Goal: Register for event/course

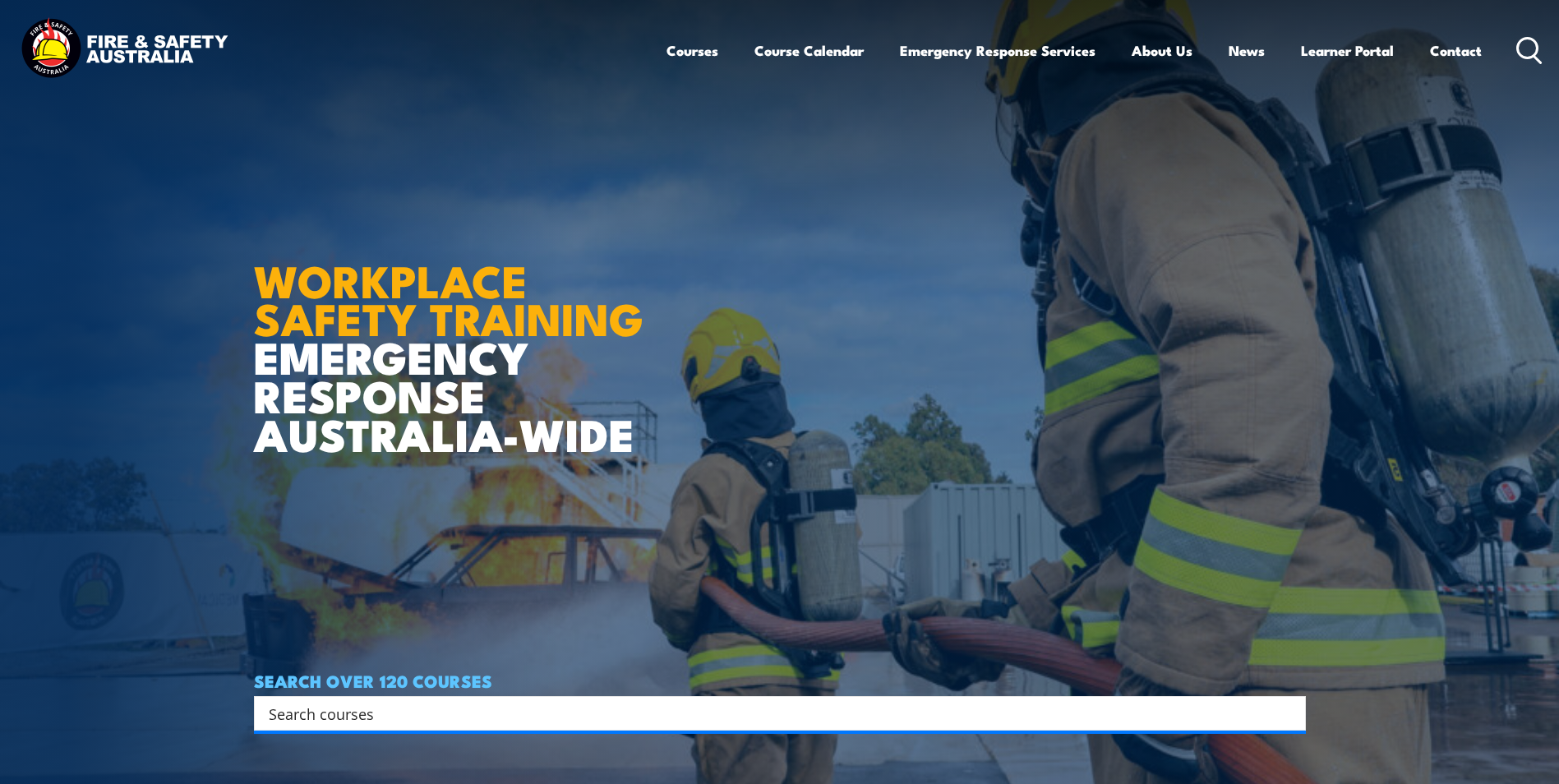
click at [489, 718] on input "Search input" at bounding box center [769, 713] width 1001 height 25
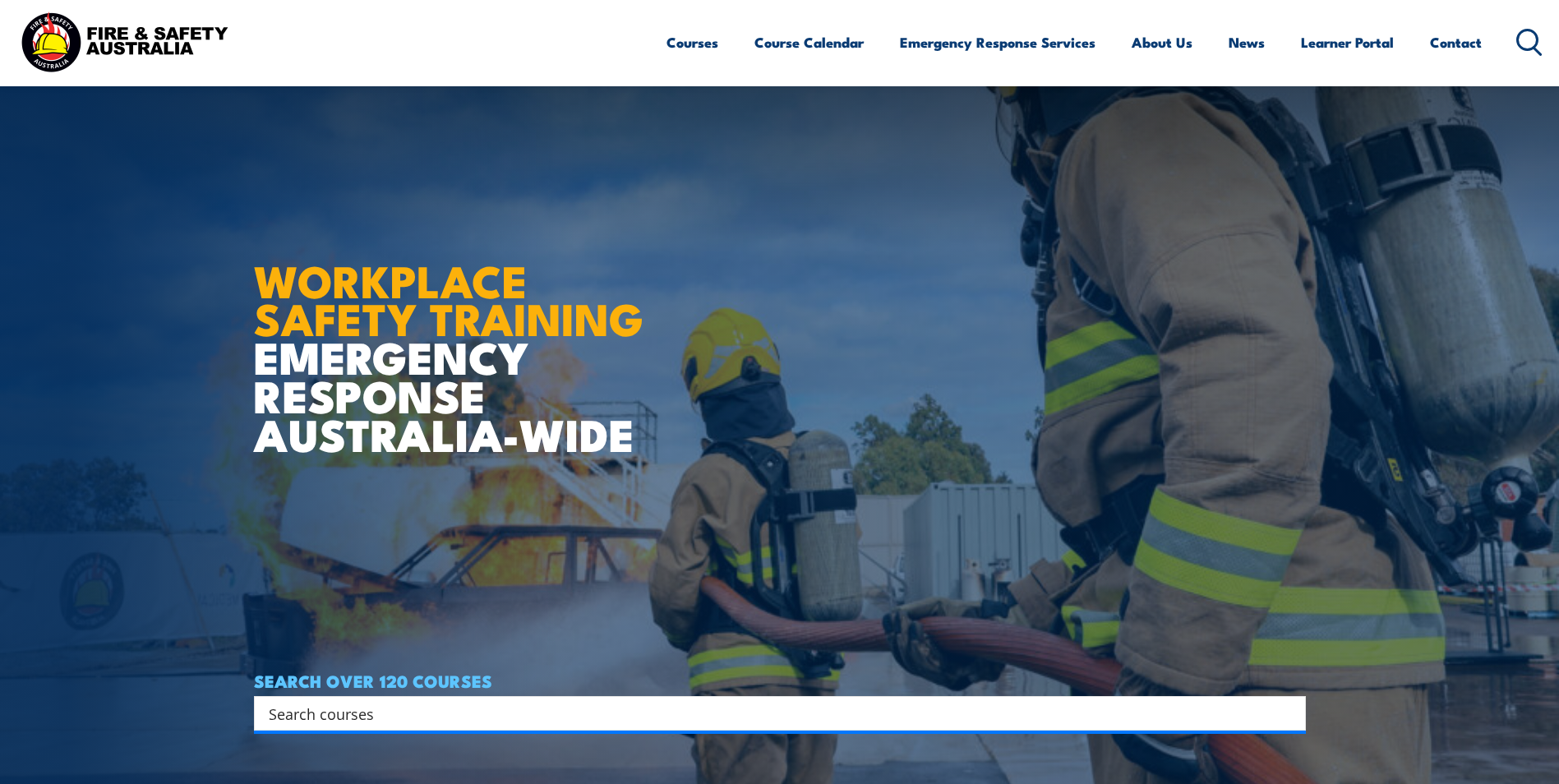
scroll to position [246, 0]
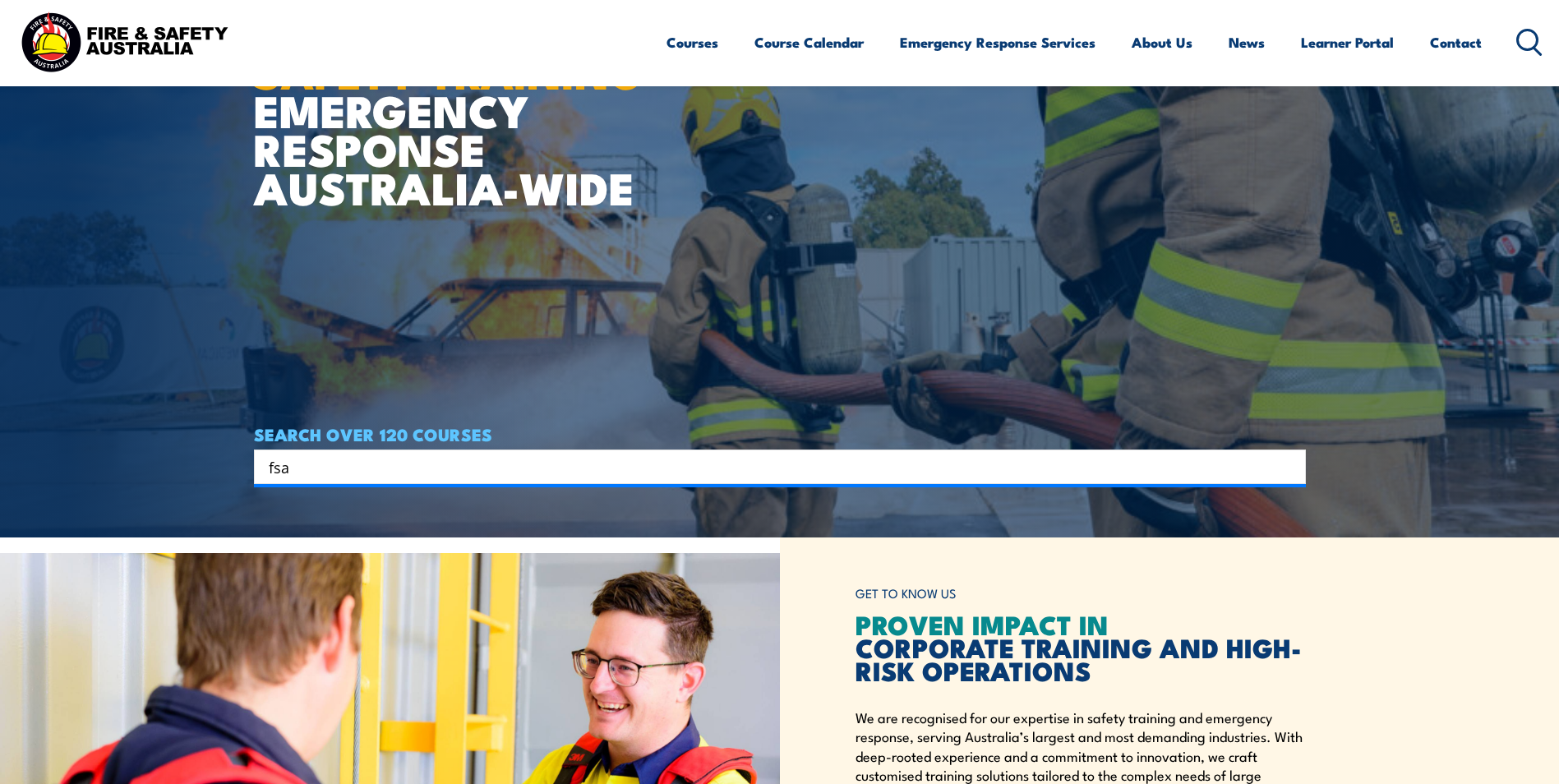
type input "fsa"
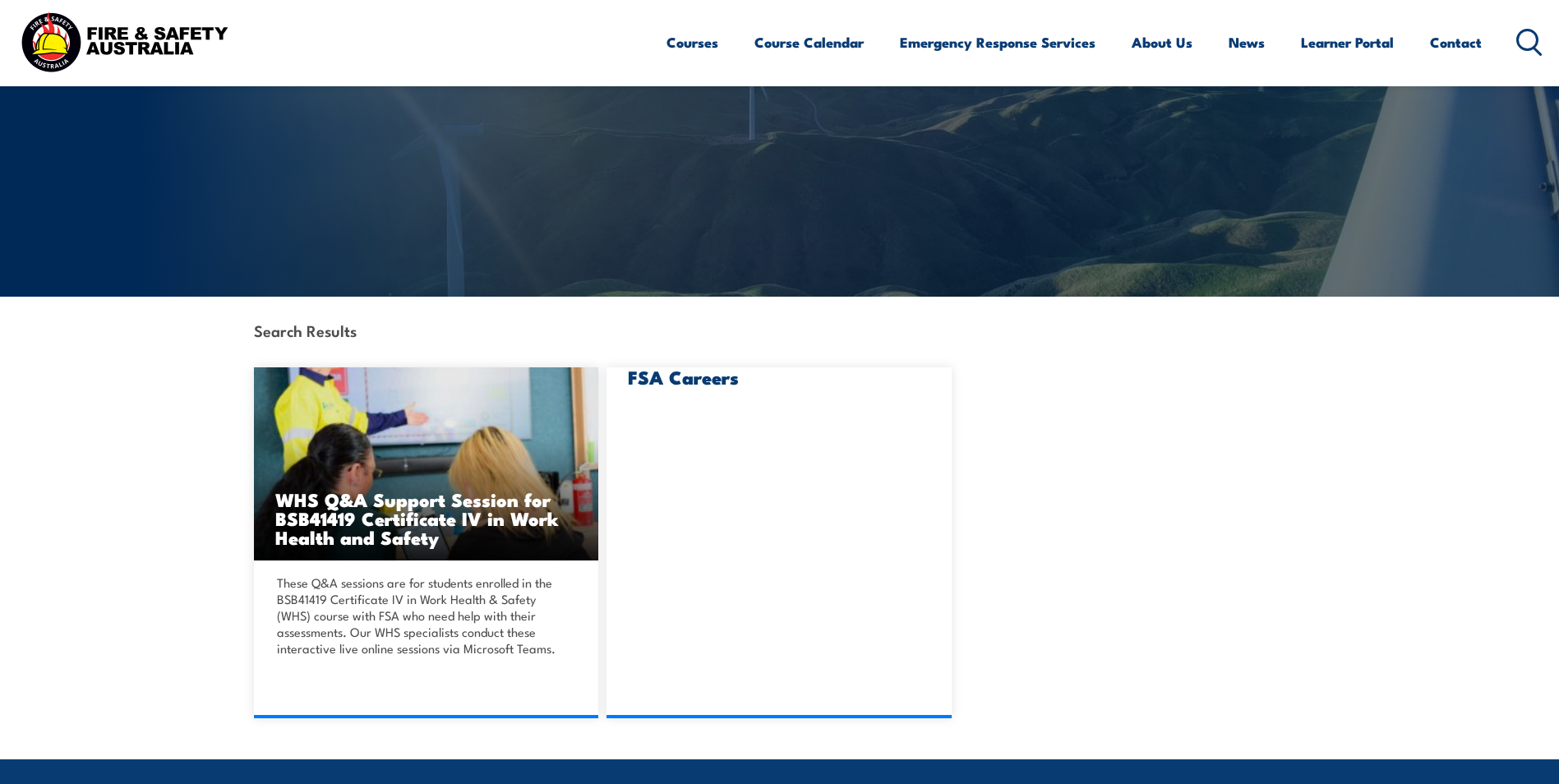
scroll to position [493, 0]
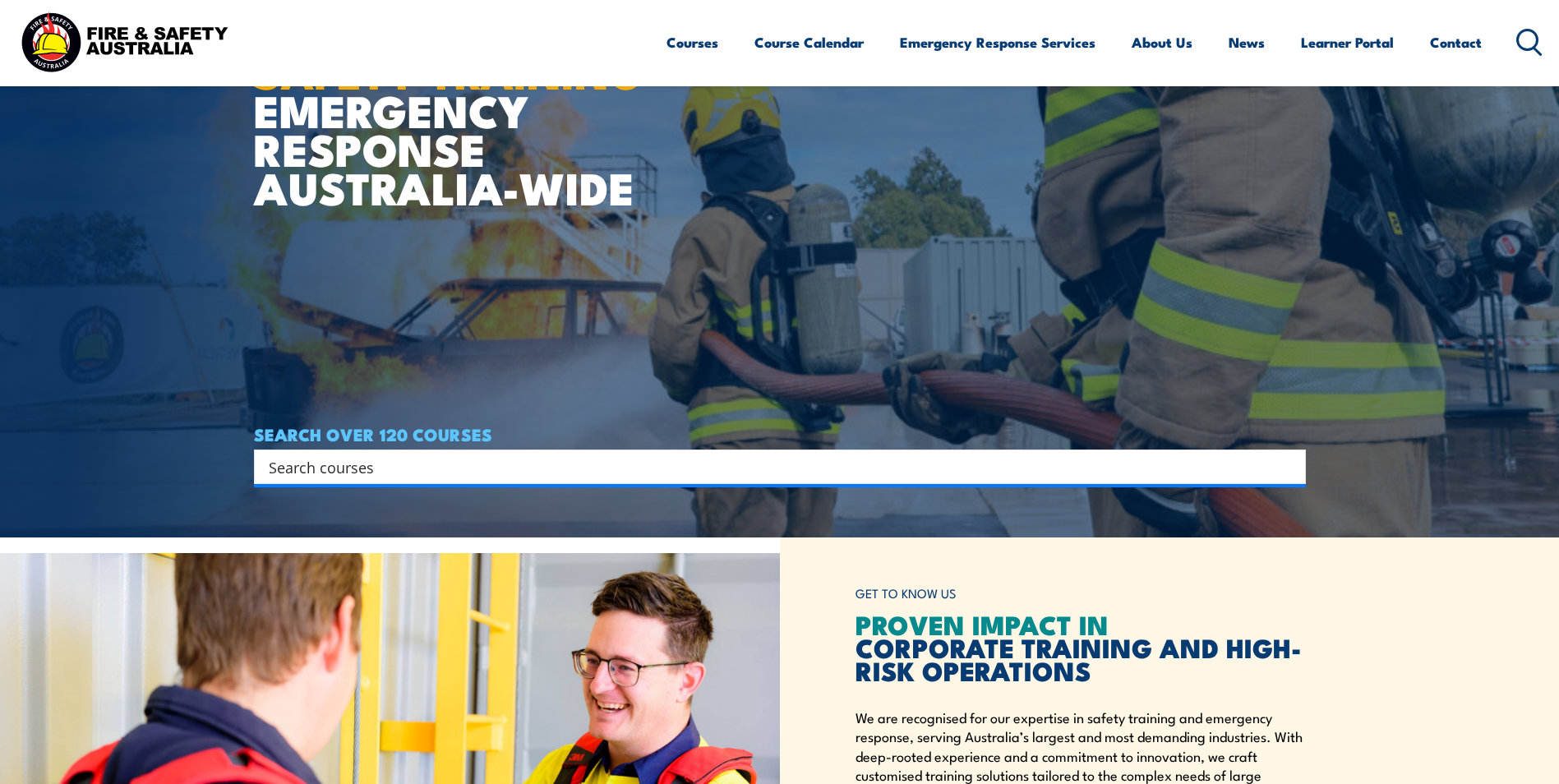
click at [715, 38] on ul "Courses Course Calendar Emergency Response Services Services Overview Emergency…" at bounding box center [1073, 41] width 815 height 43
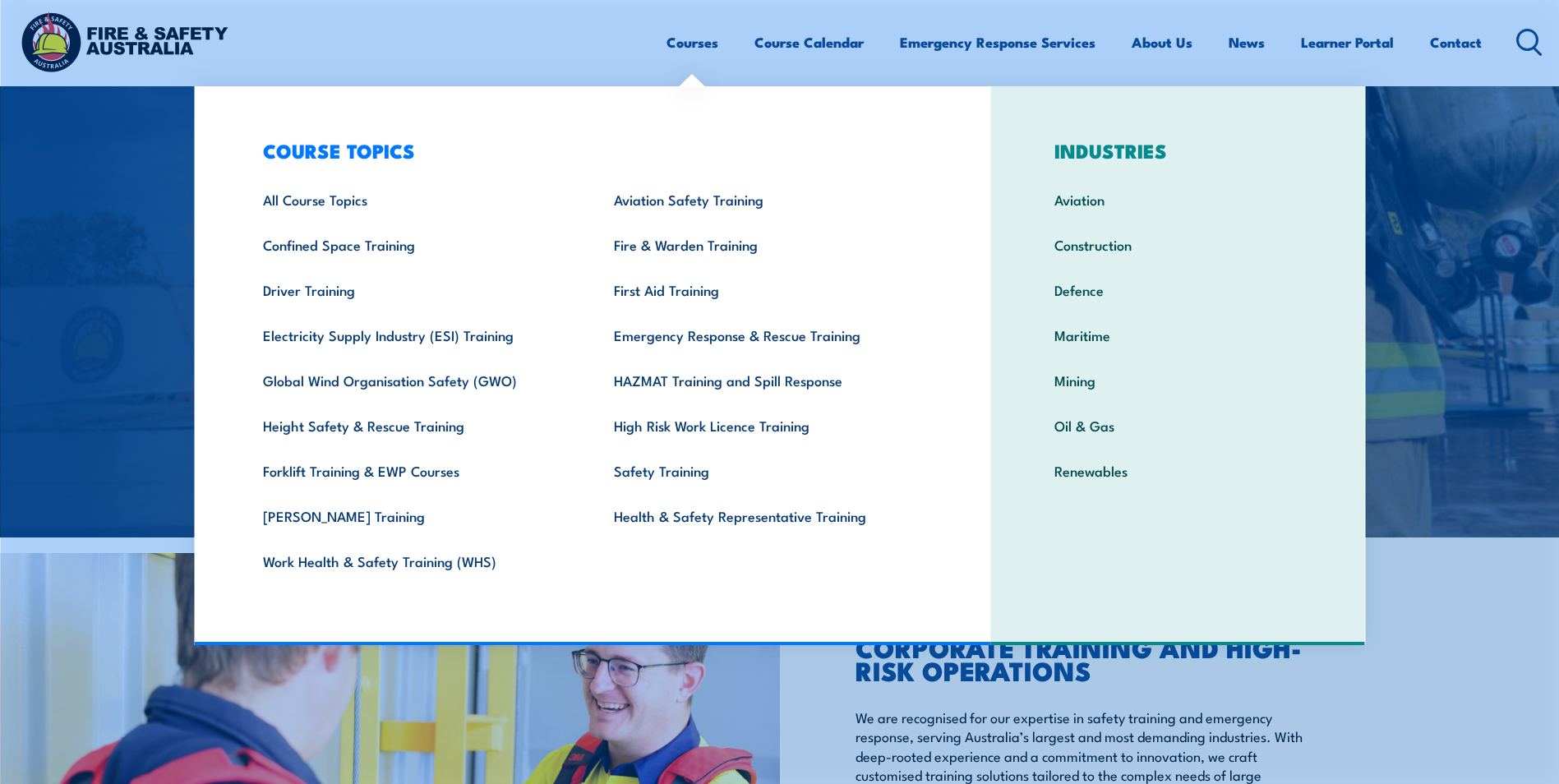
click at [691, 39] on link "Courses" at bounding box center [692, 41] width 52 height 43
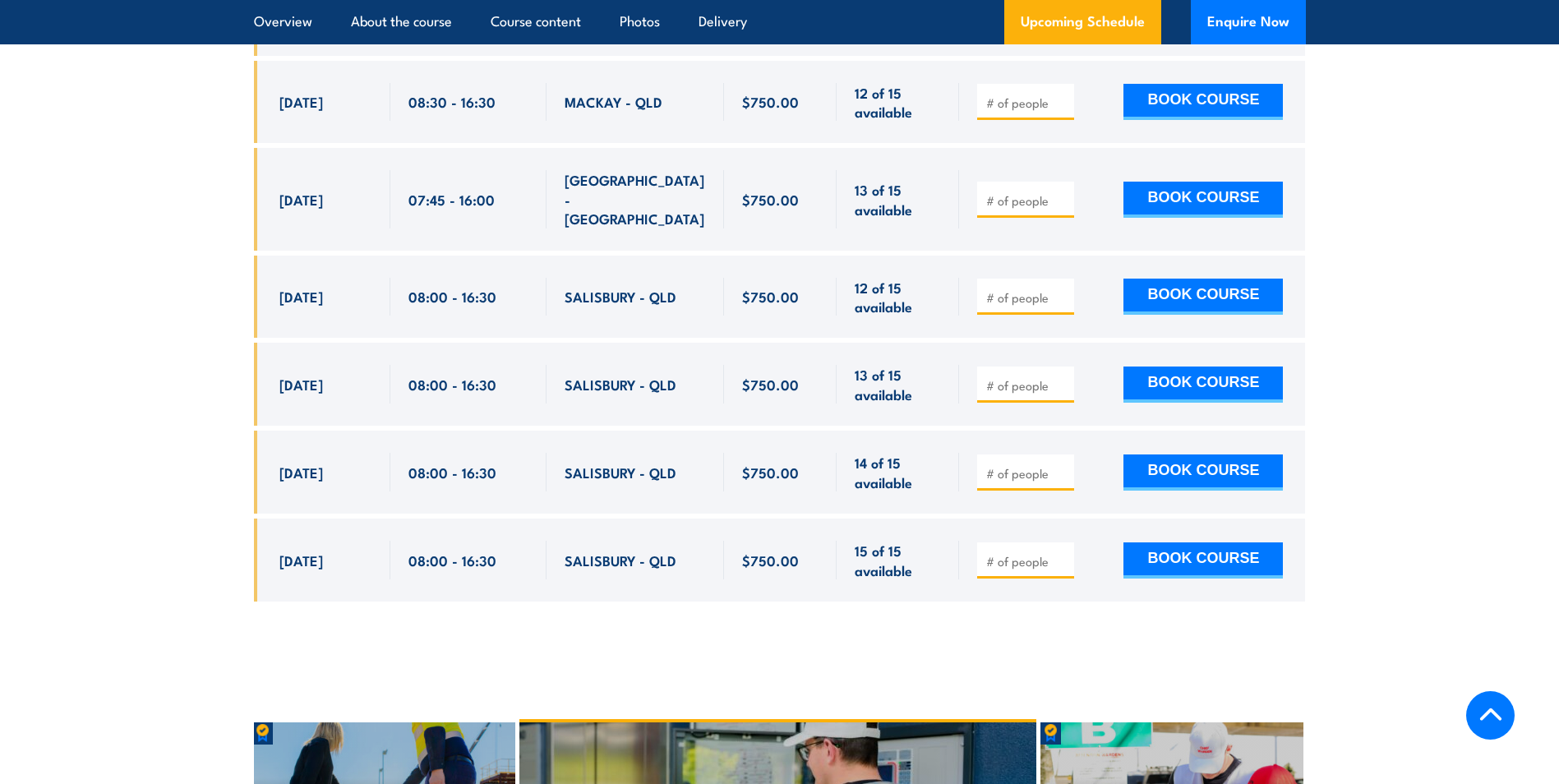
scroll to position [2957, 0]
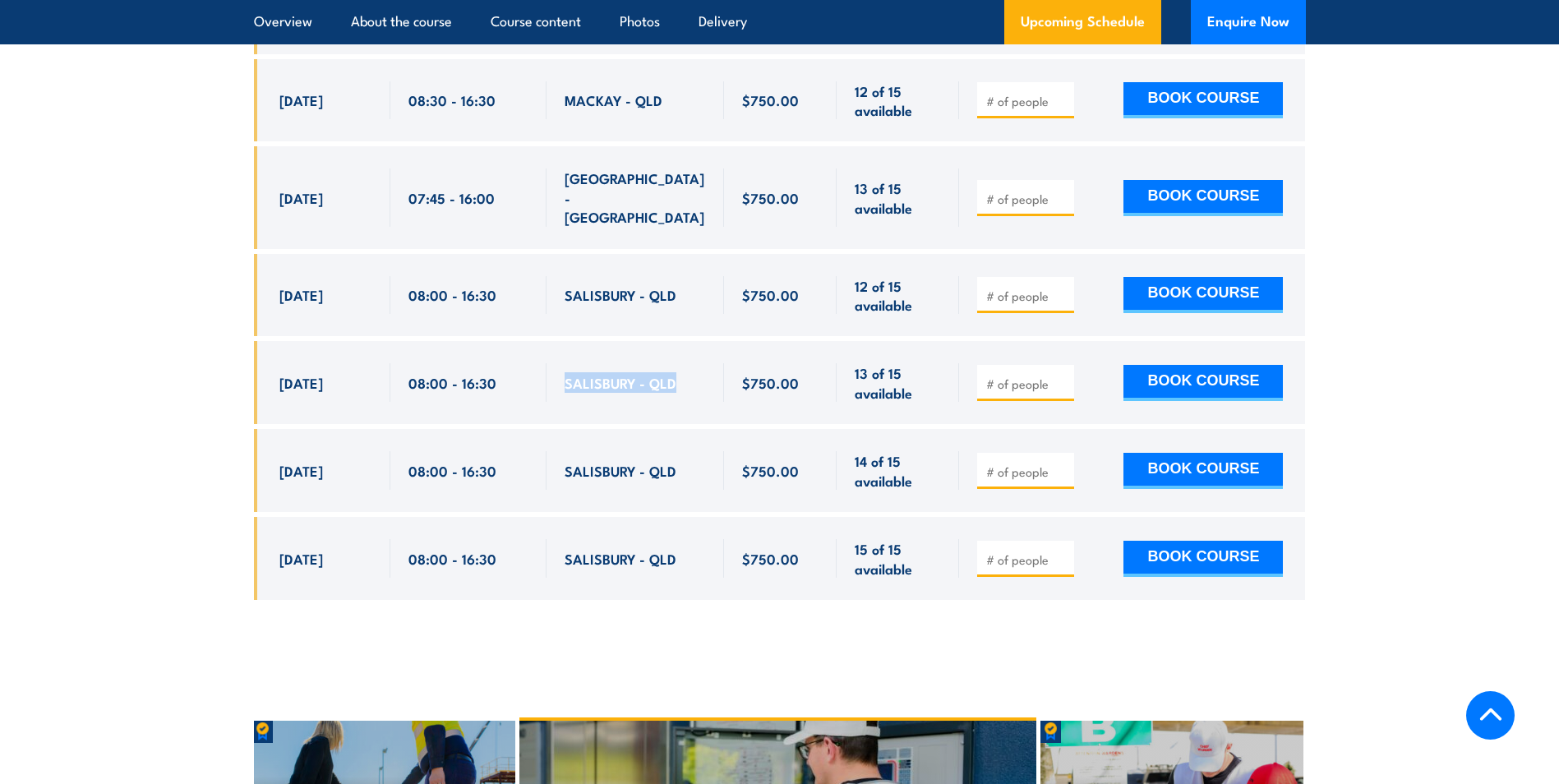
drag, startPoint x: 675, startPoint y: 382, endPoint x: 565, endPoint y: 373, distance: 110.4
click at [565, 373] on div "SALISBURY - QLD" at bounding box center [636, 382] width 142 height 38
copy span "SALISBURY - QLD"
click at [200, 322] on section "UPCOMING SCHEDULE FOR - "Fire Safety Adviser Training" 22/08/2025 18/02/2026" at bounding box center [780, 171] width 1559 height 907
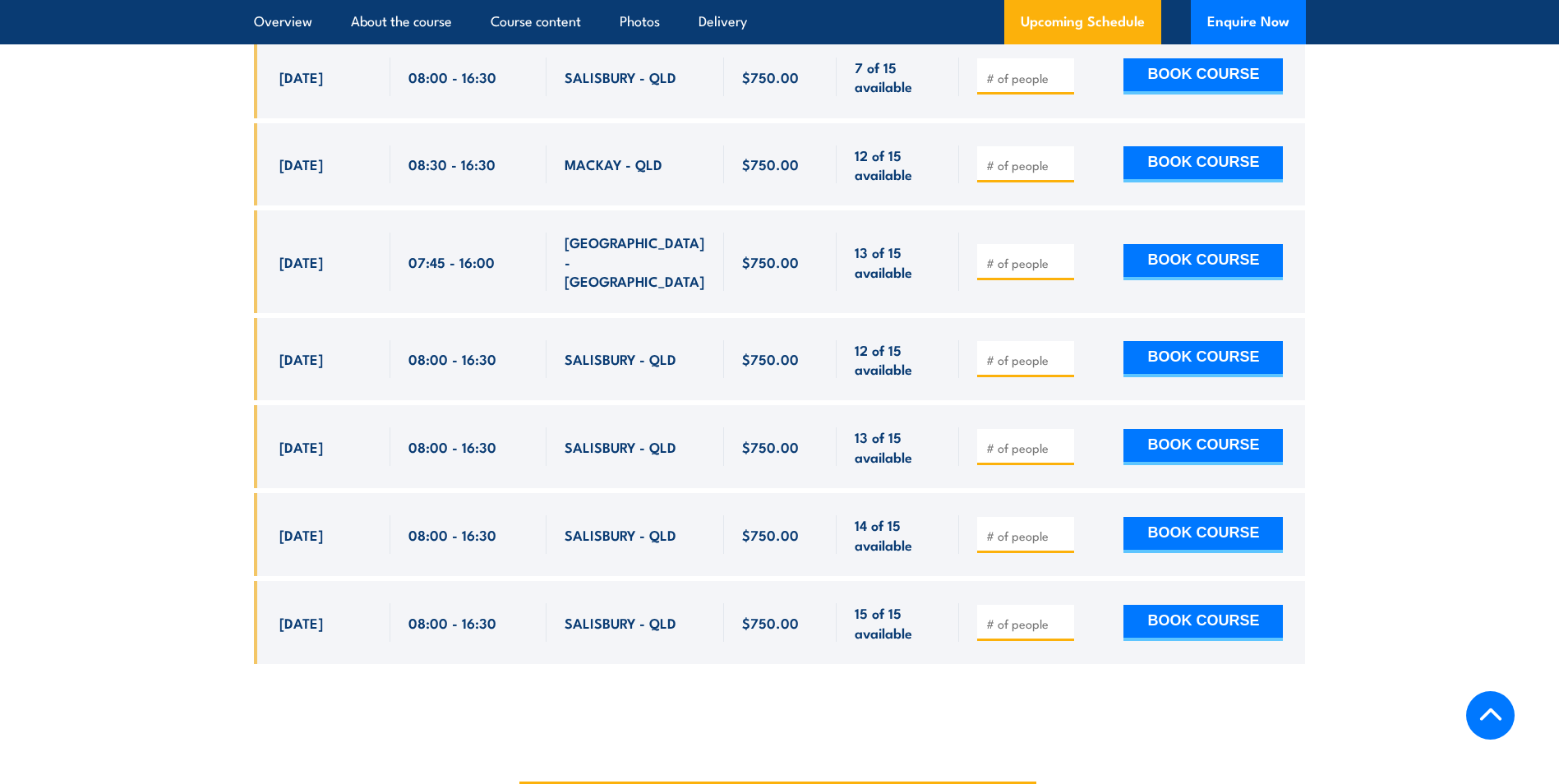
scroll to position [2876, 0]
